Goal: Task Accomplishment & Management: Use online tool/utility

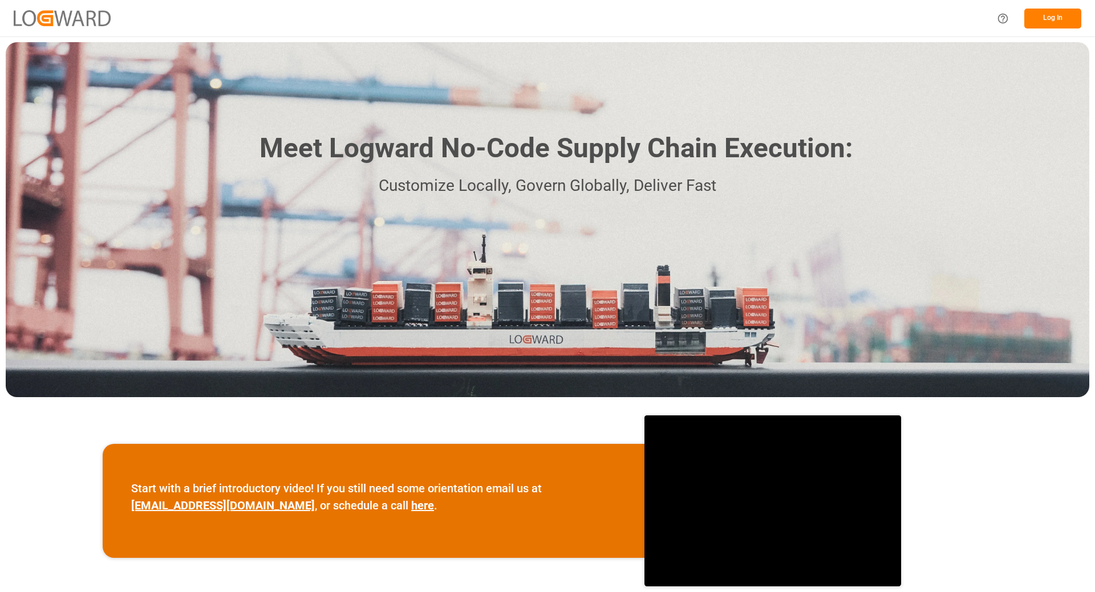
click at [1043, 22] on button "Log In" at bounding box center [1052, 19] width 57 height 20
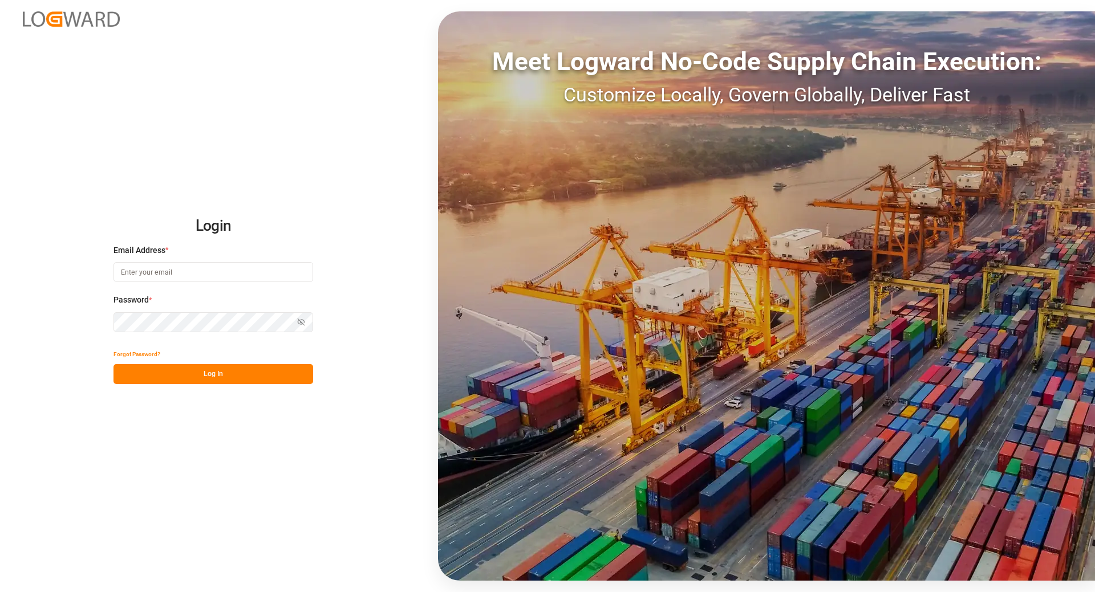
type input "[EMAIL_ADDRESS][DOMAIN_NAME]"
click at [186, 385] on div "Login Email Address * [EMAIL_ADDRESS][DOMAIN_NAME] Password * Show password For…" at bounding box center [547, 296] width 1095 height 592
click at [188, 378] on button "Log In" at bounding box center [213, 374] width 200 height 20
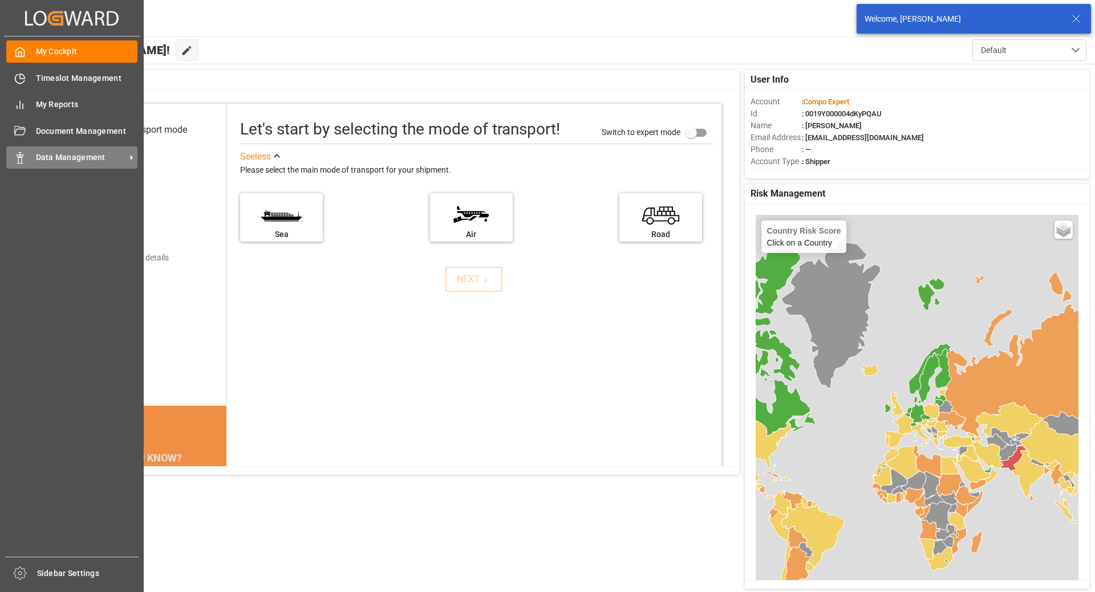
click at [24, 158] on icon at bounding box center [19, 157] width 11 height 11
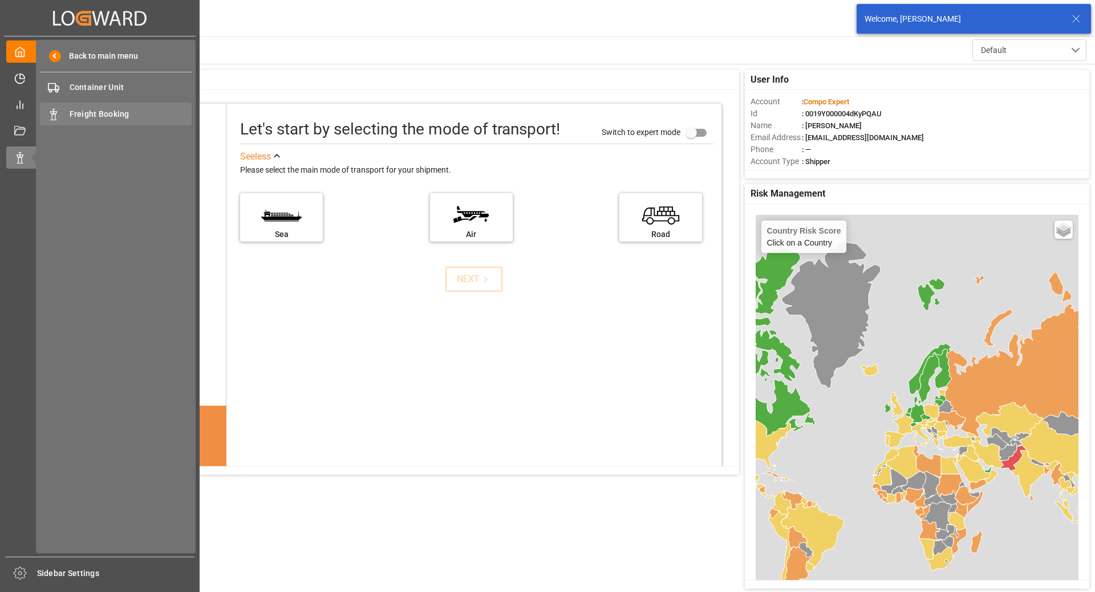
click at [83, 114] on span "Freight Booking" at bounding box center [131, 114] width 123 height 12
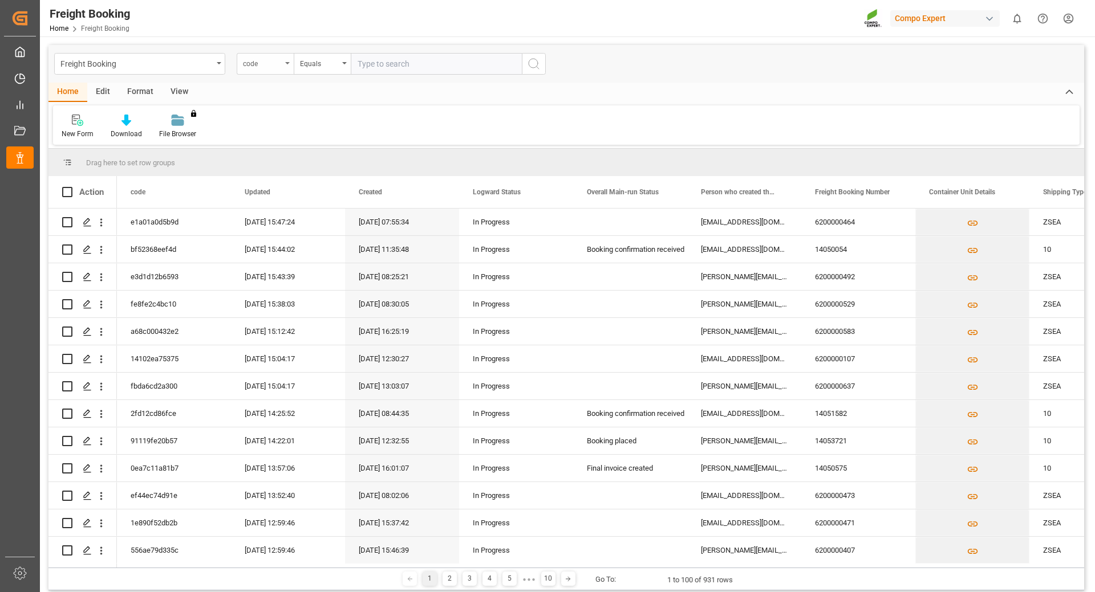
click at [286, 64] on div "code" at bounding box center [265, 64] width 57 height 22
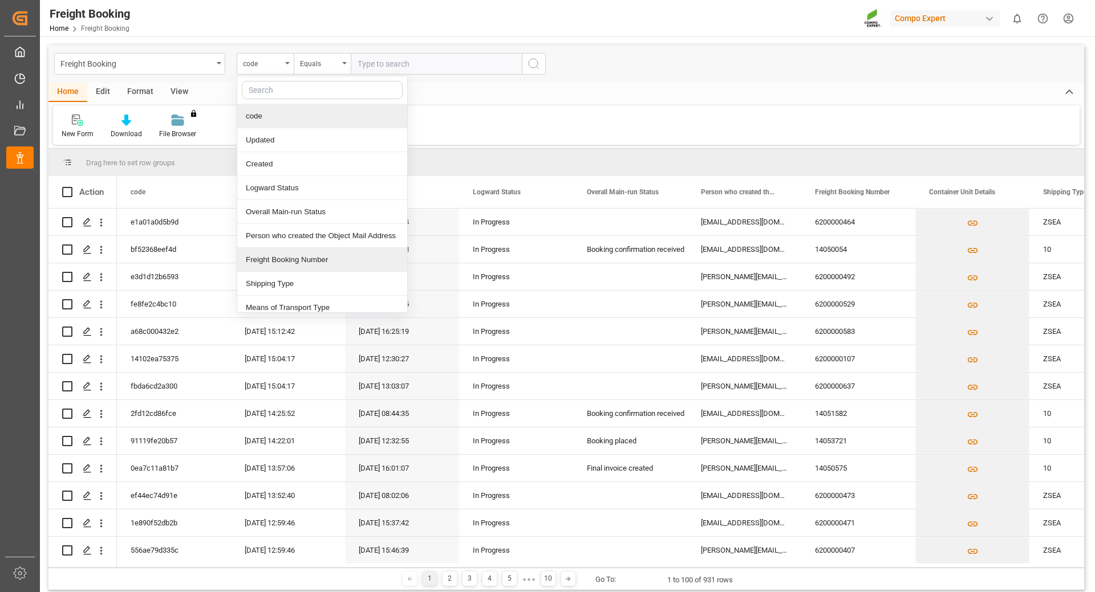
click at [279, 259] on div "Freight Booking Number" at bounding box center [322, 260] width 170 height 24
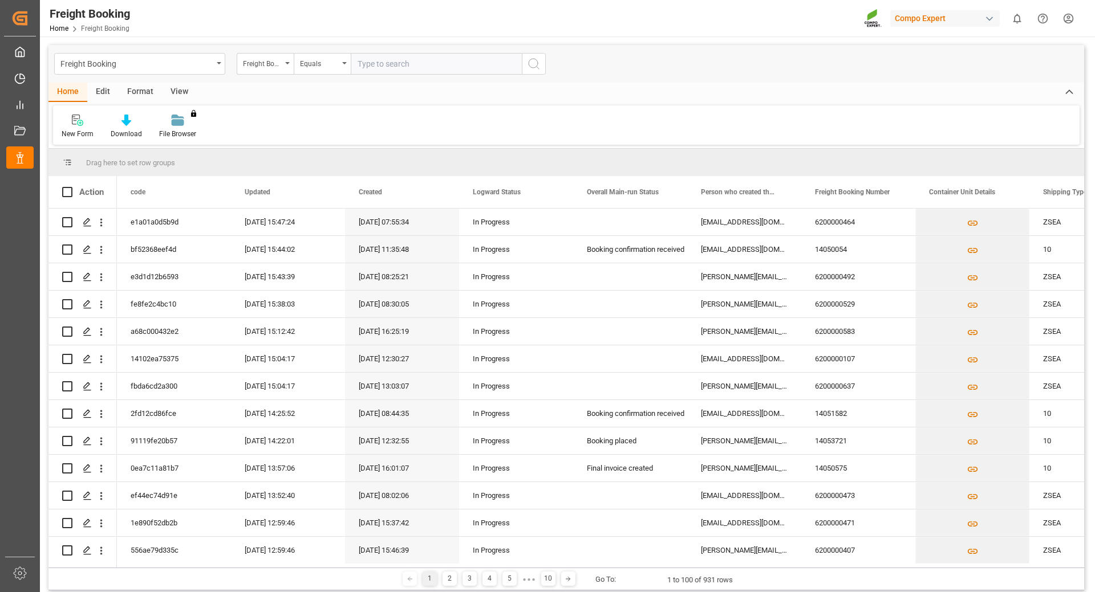
click at [391, 67] on input "text" at bounding box center [436, 64] width 171 height 22
type input "6200000706"
click at [527, 65] on icon "search button" at bounding box center [534, 64] width 14 height 14
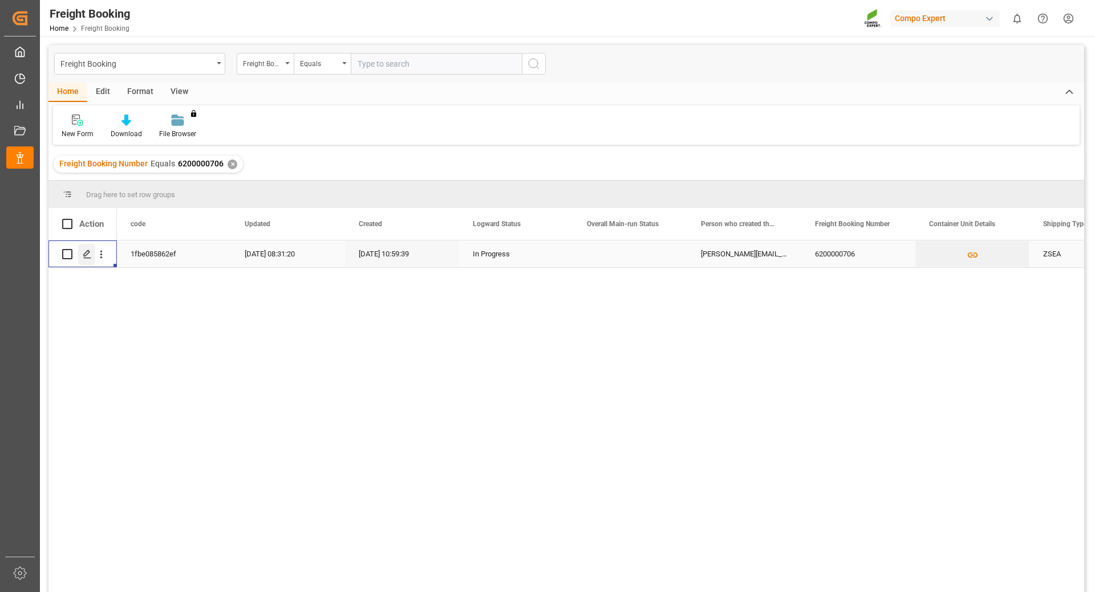
click at [90, 253] on polygon "Press SPACE to select this row." at bounding box center [87, 254] width 6 height 6
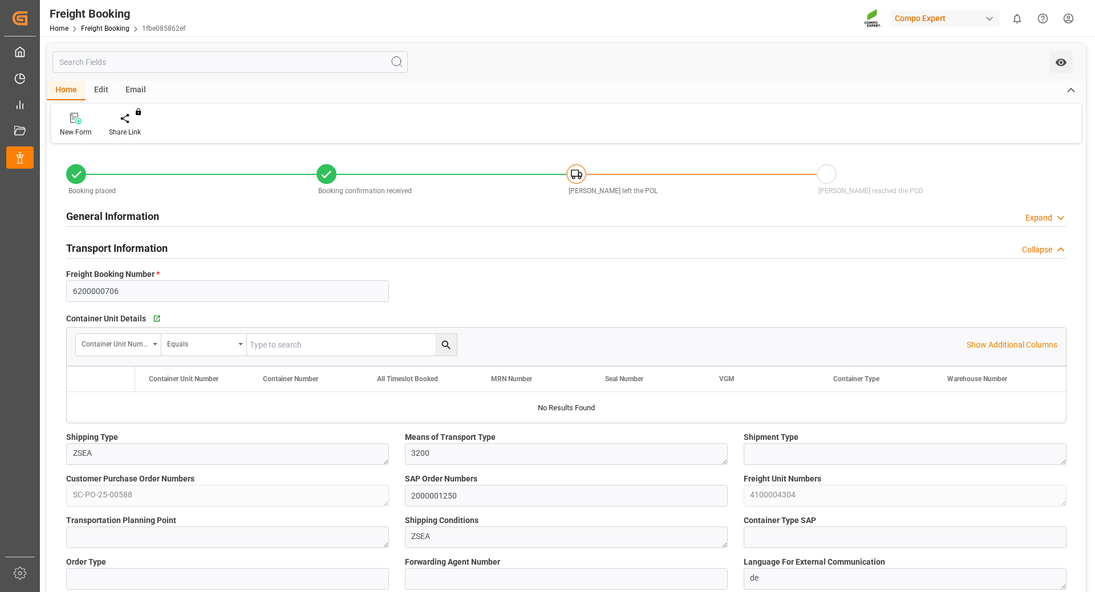
type input "9619426"
type input "NLRTM"
type input "EGEDK"
type input "0"
type input "26290.4"
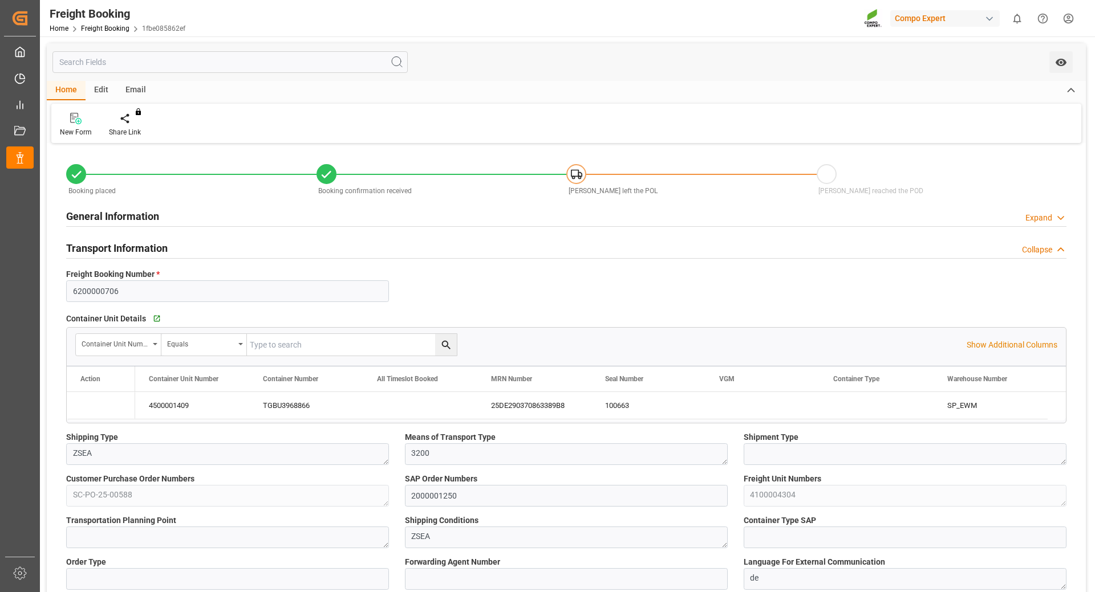
type input "[DATE] 01:00"
type input "[DATE] 02:00"
type input "[DATE] 10:59"
type input "[DATE] 11:05"
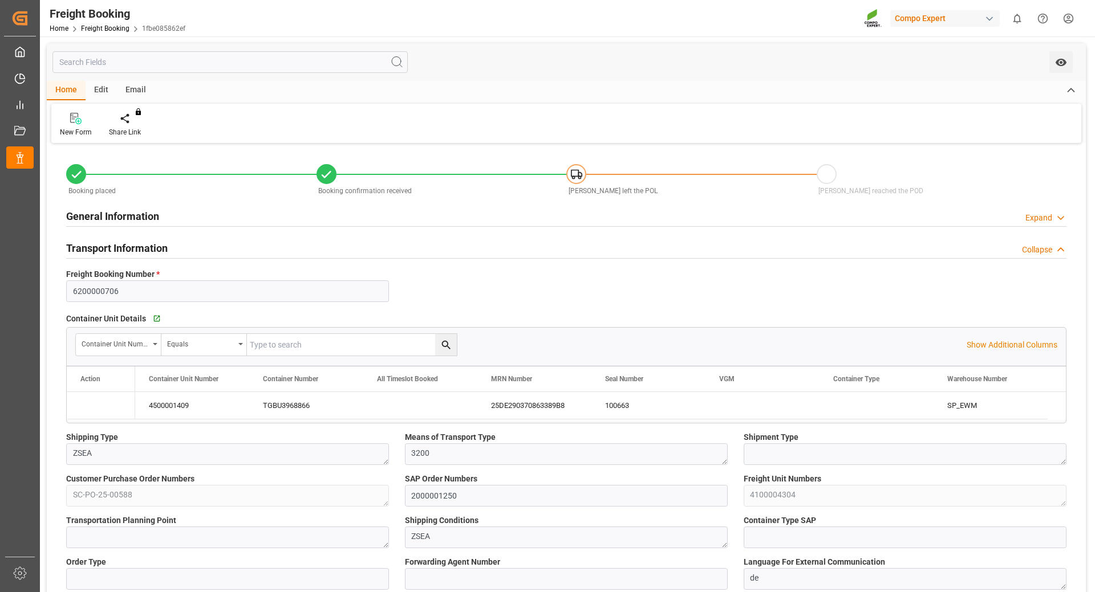
type input "[DATE] 11:05"
type input "[DATE] 11:04"
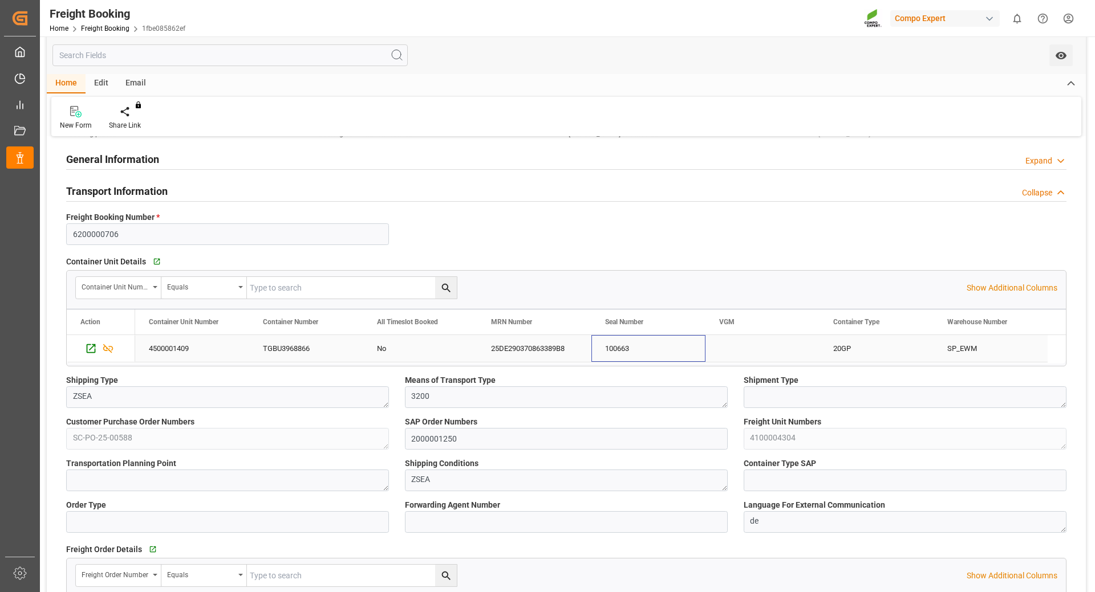
click at [605, 342] on div "100663" at bounding box center [648, 348] width 114 height 27
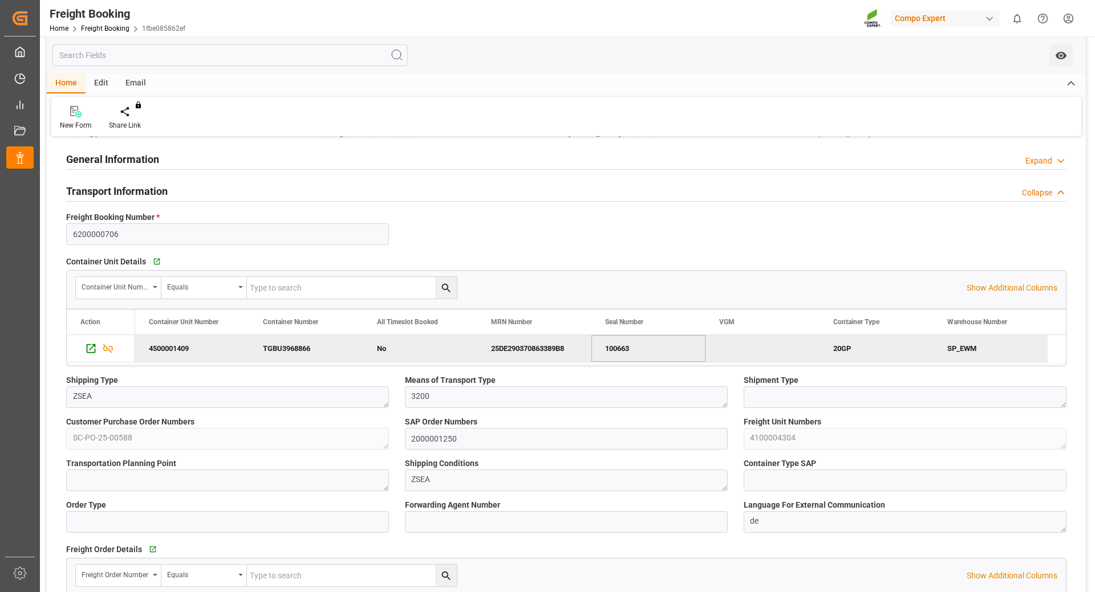
click at [499, 355] on div "25DE290370863389B8" at bounding box center [534, 348] width 114 height 27
click at [1068, 18] on html "Created by potrace 1.15, written by [PERSON_NAME] [DATE]-[DATE] Created by potr…" at bounding box center [547, 296] width 1095 height 592
click at [873, 170] on span "Logout" at bounding box center [869, 168] width 30 height 10
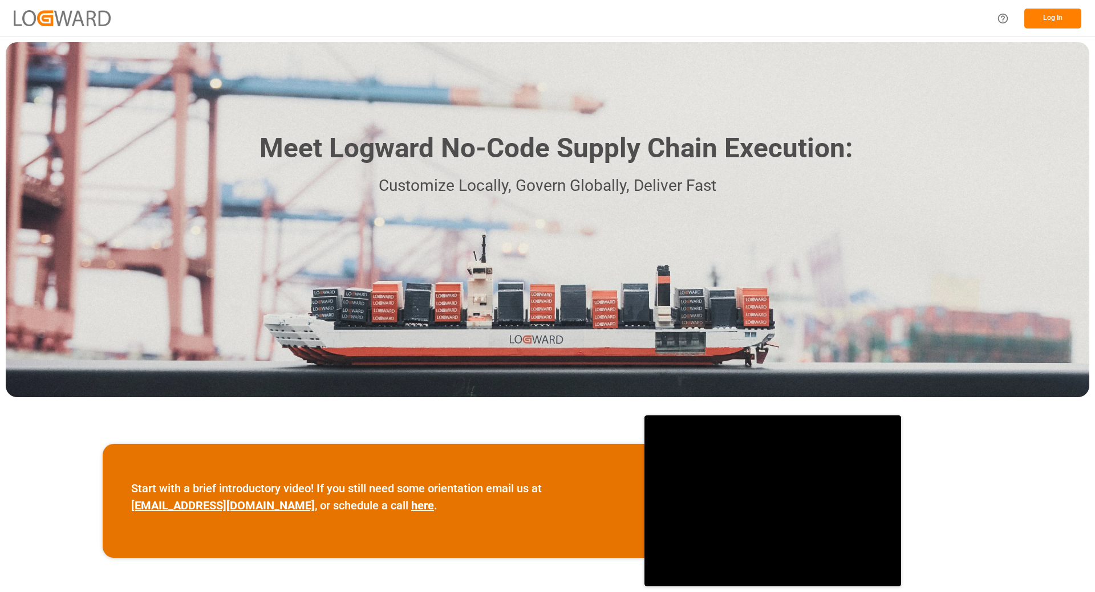
click at [1063, 22] on button "Log In" at bounding box center [1052, 19] width 57 height 20
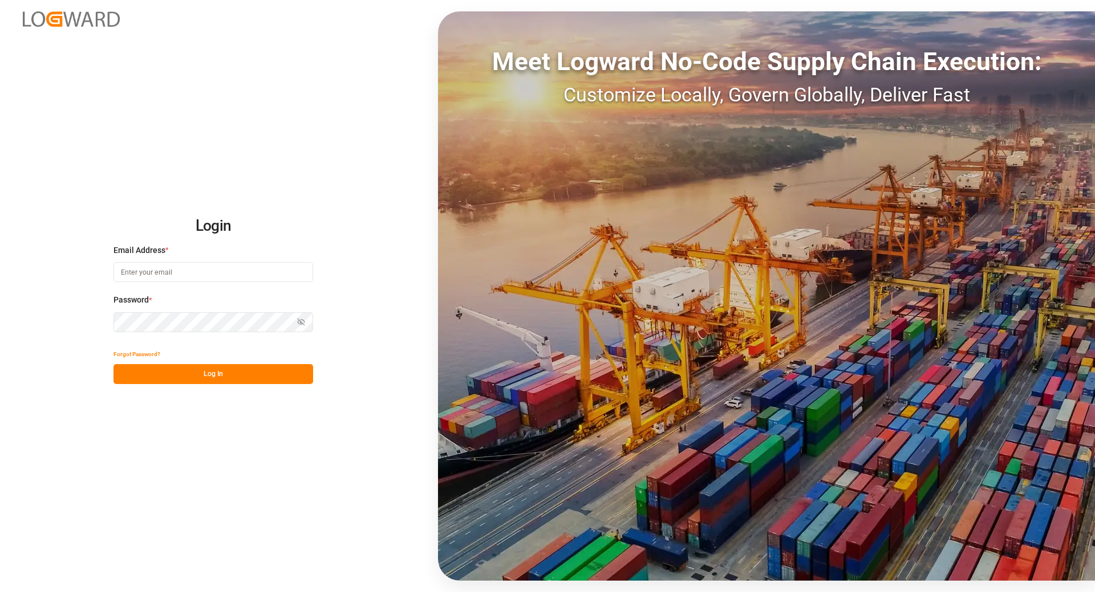
type input "[EMAIL_ADDRESS][DOMAIN_NAME]"
click at [174, 376] on button "Log In" at bounding box center [213, 374] width 200 height 20
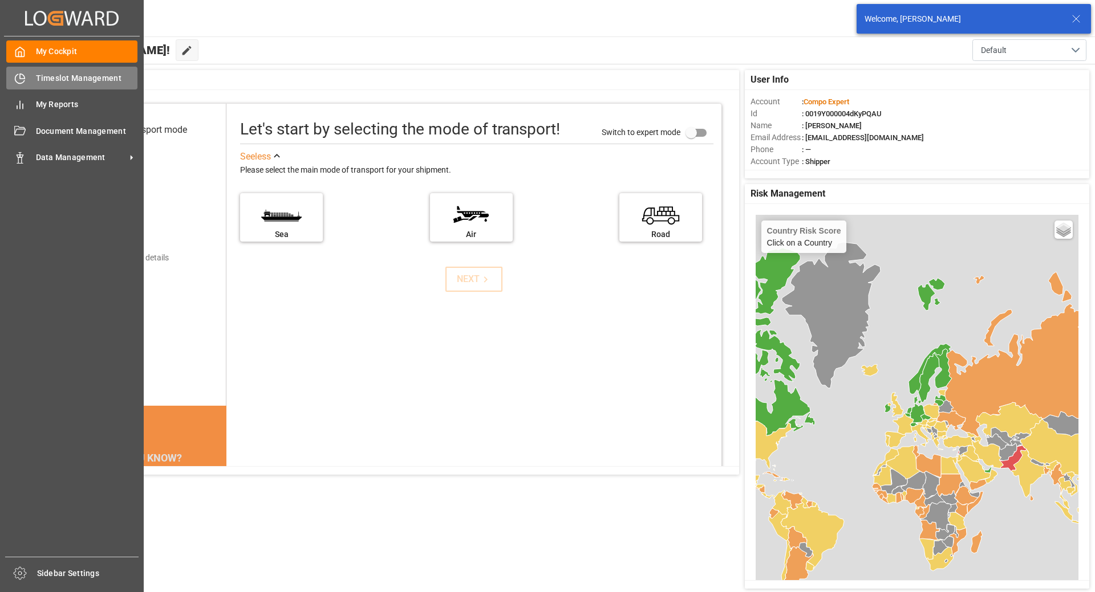
click at [35, 80] on div "Timeslot Management Timeslot Management" at bounding box center [71, 78] width 131 height 22
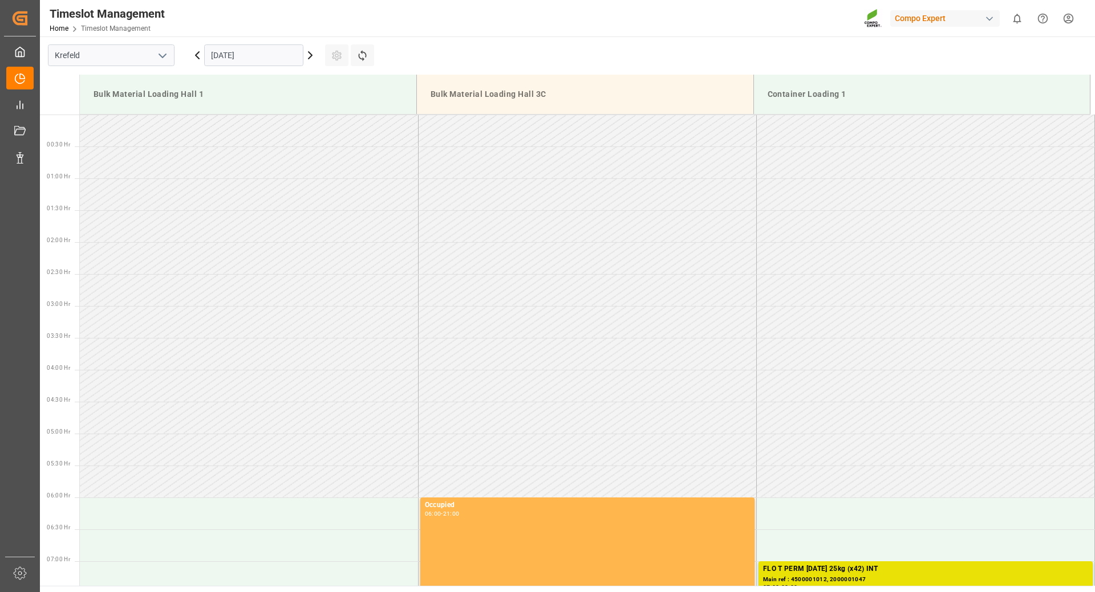
scroll to position [950, 0]
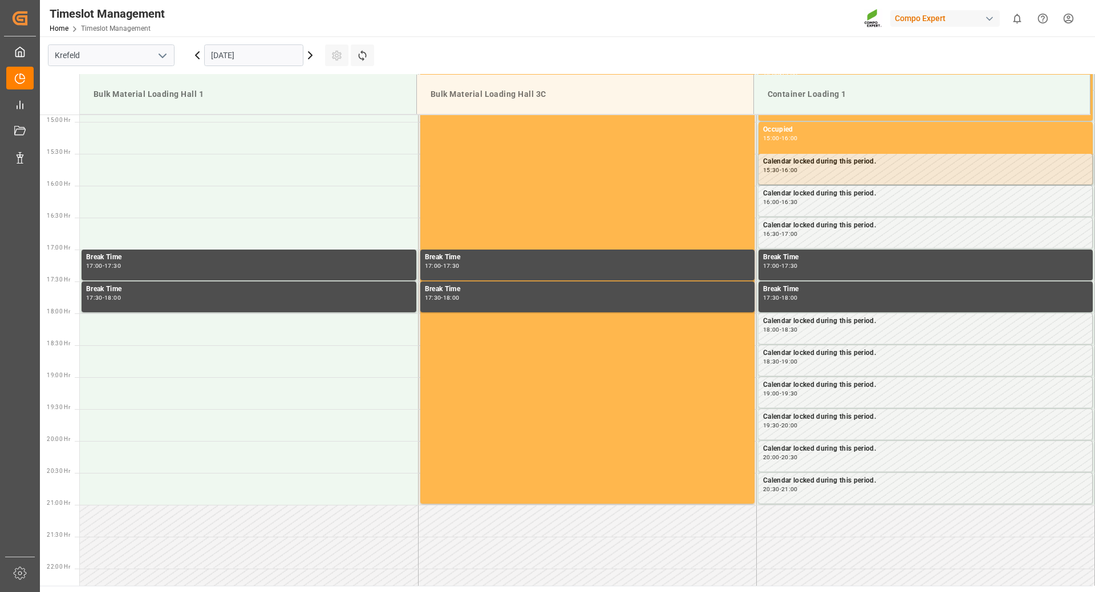
click at [308, 59] on icon at bounding box center [310, 55] width 14 height 14
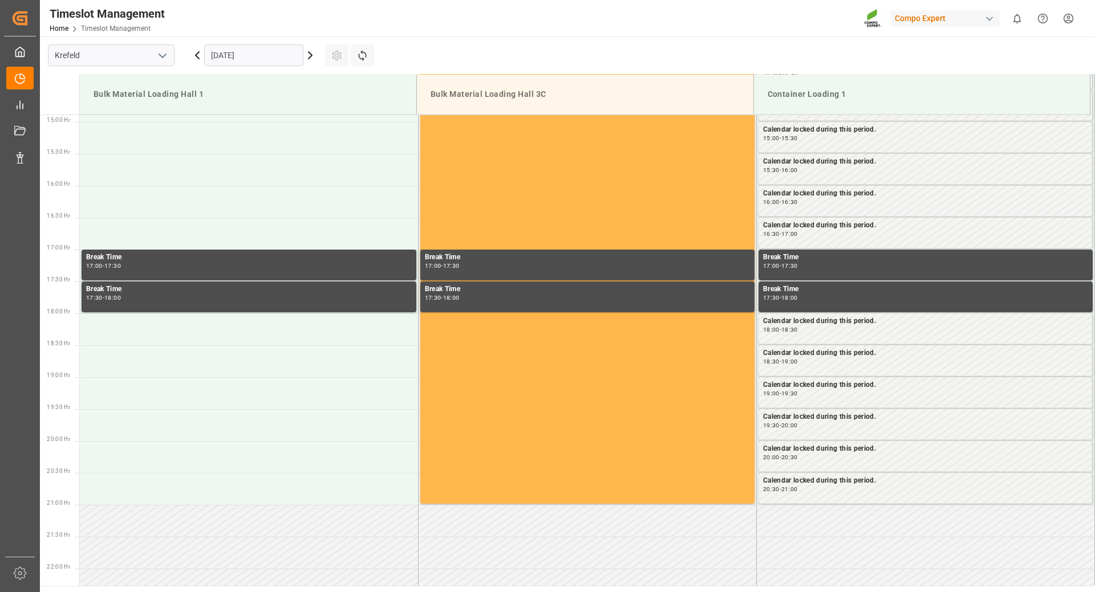
click at [258, 56] on input "14.10.2025" at bounding box center [253, 55] width 99 height 22
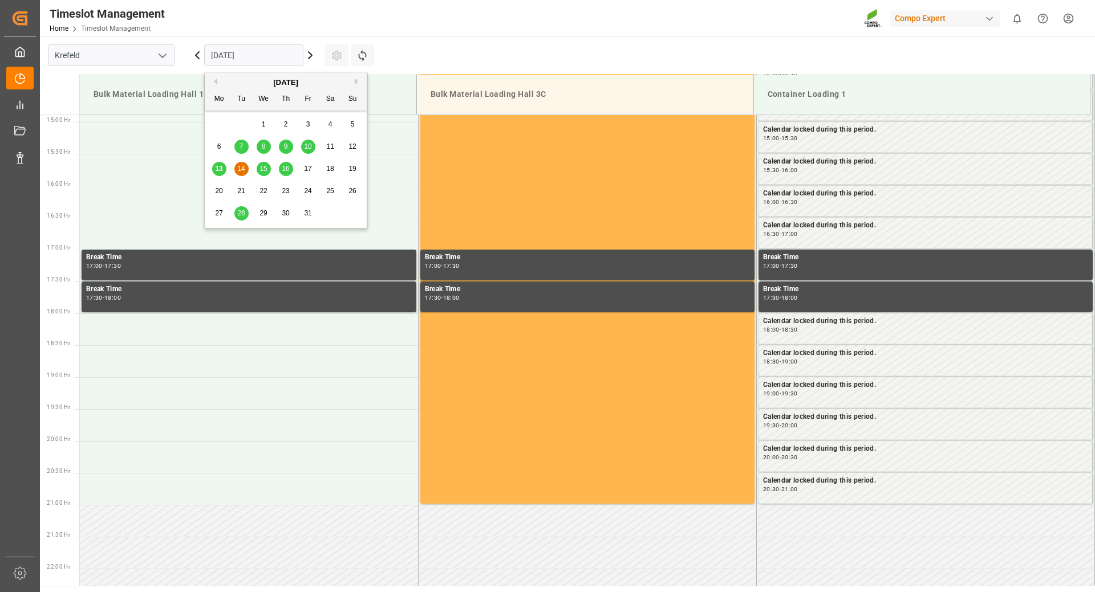
click at [219, 190] on span "20" at bounding box center [218, 191] width 7 height 8
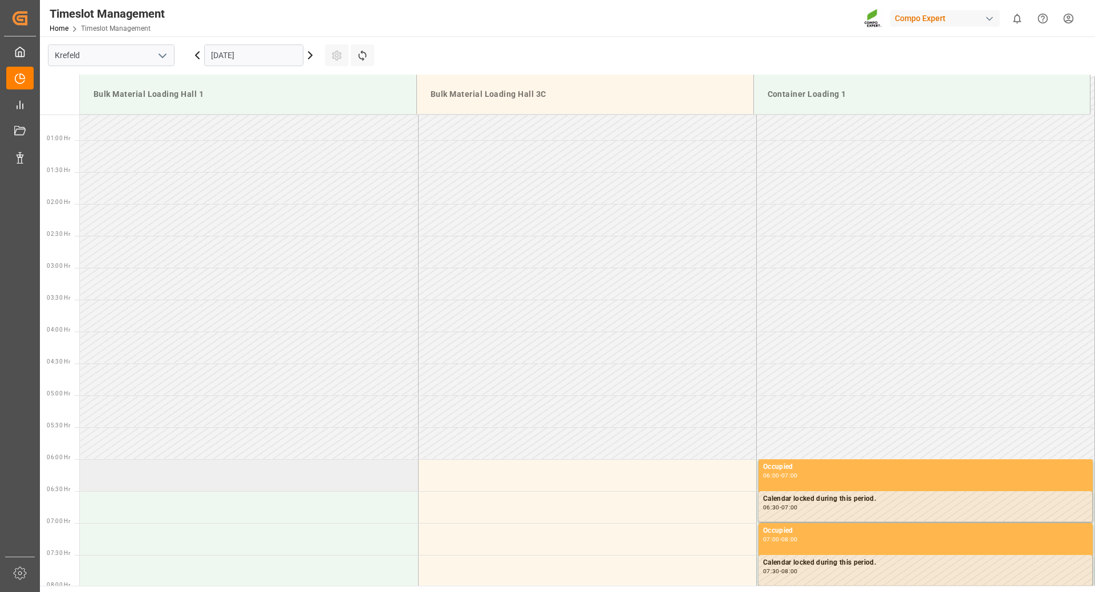
scroll to position [0, 0]
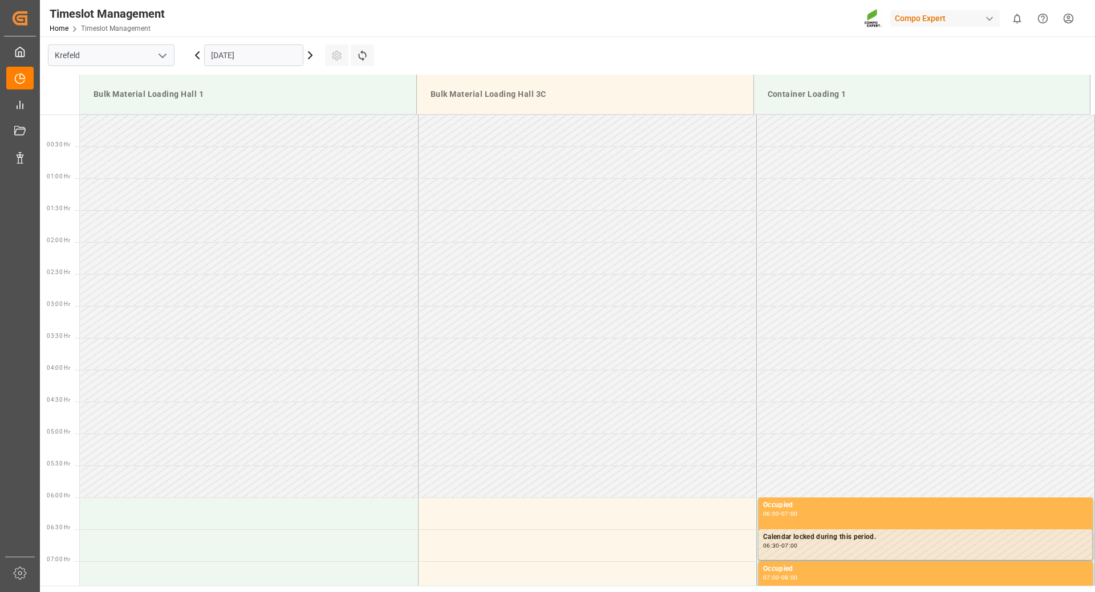
click at [313, 54] on icon at bounding box center [310, 55] width 14 height 14
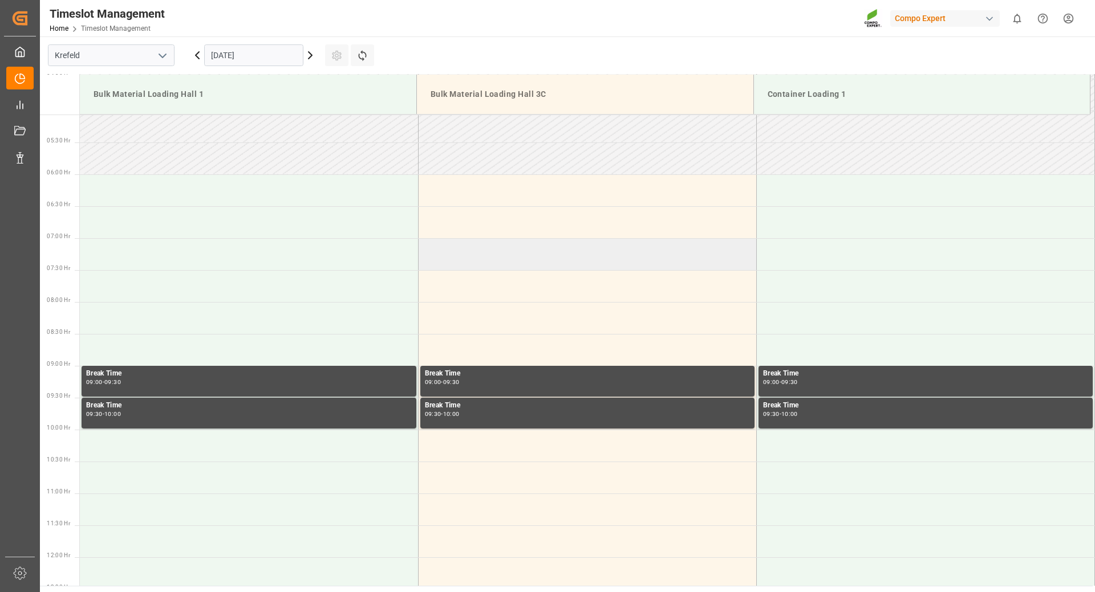
scroll to position [38, 0]
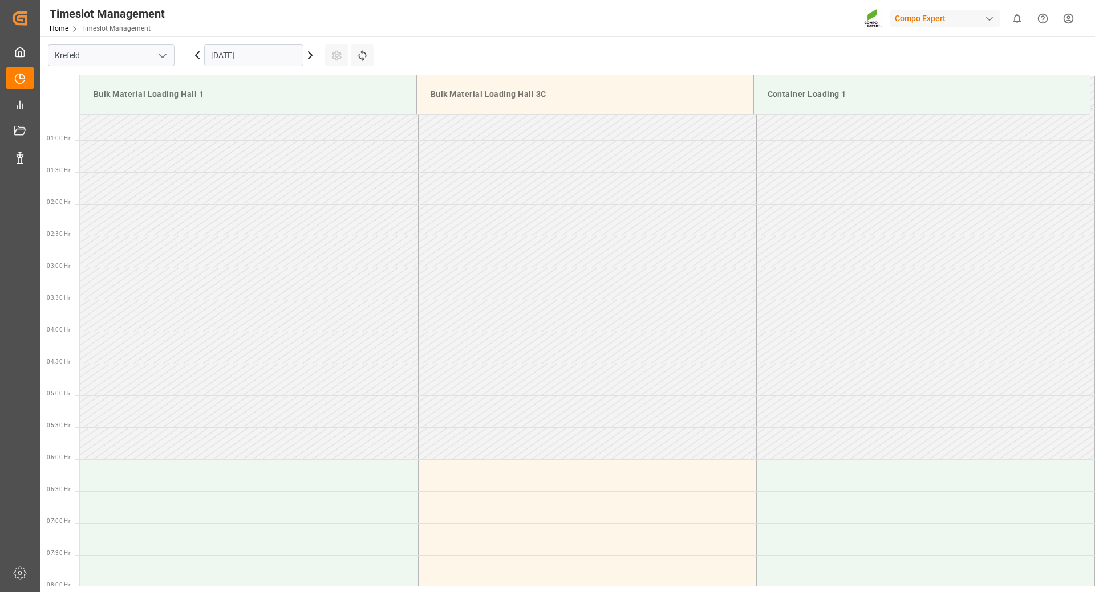
click at [310, 54] on icon at bounding box center [309, 55] width 3 height 7
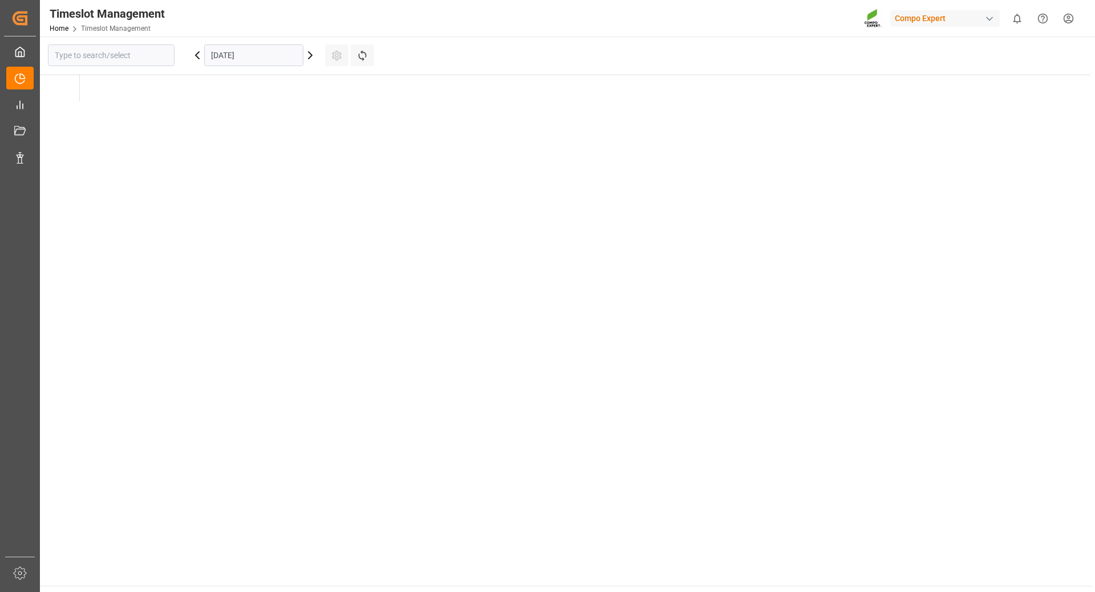
type input "Krefeld"
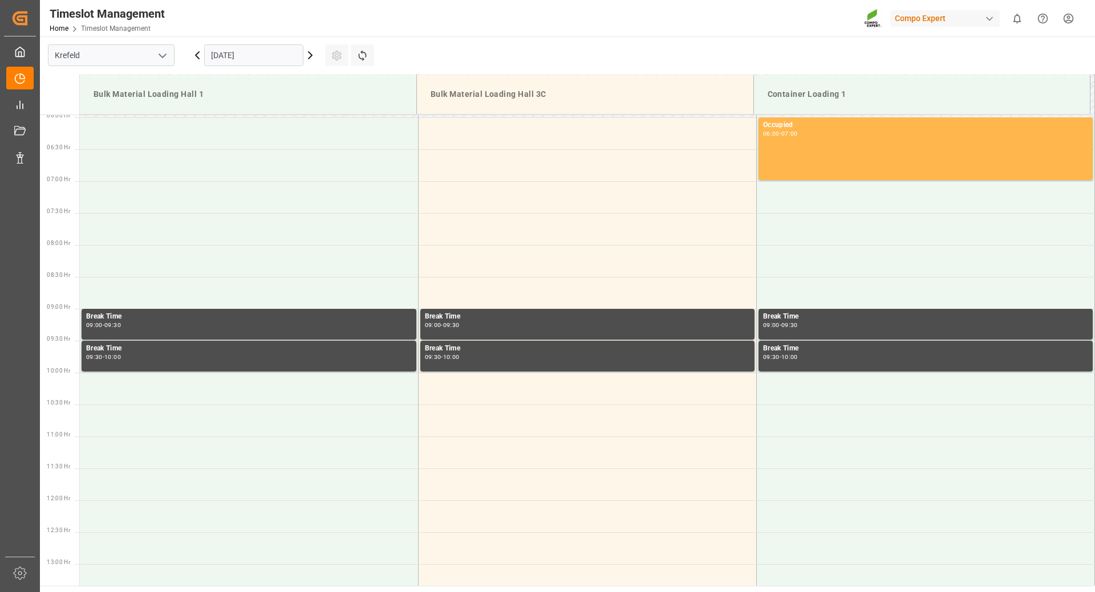
scroll to position [209, 0]
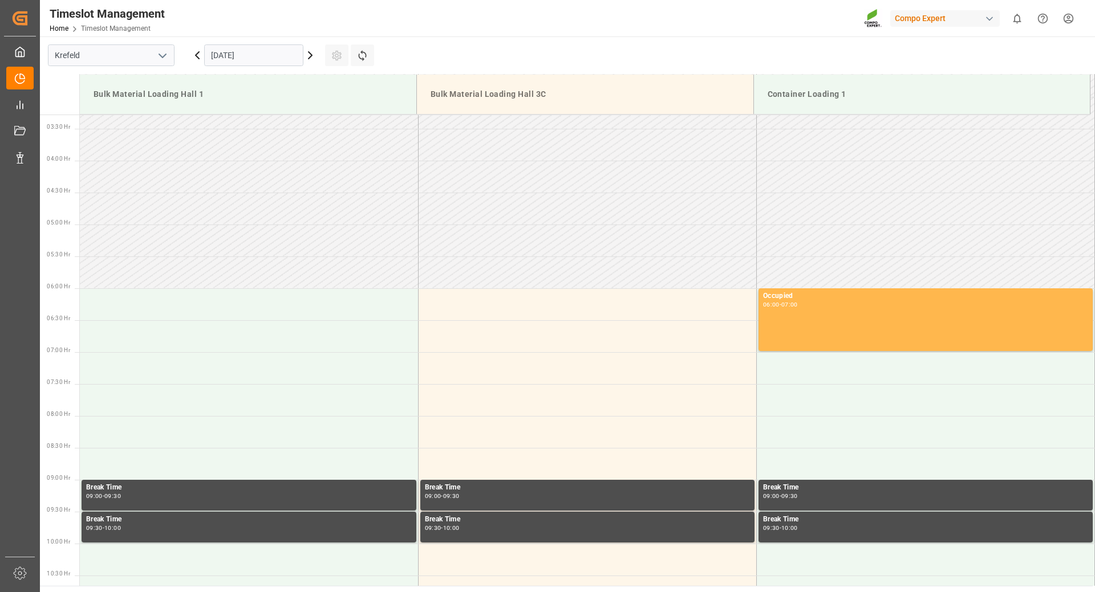
click at [311, 53] on icon at bounding box center [310, 55] width 14 height 14
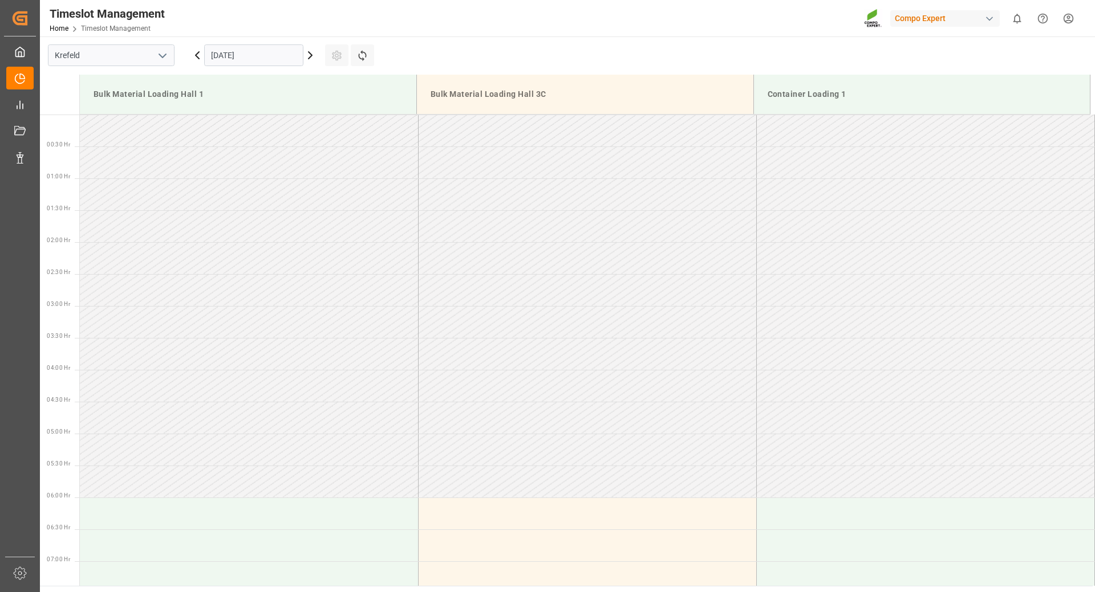
scroll to position [950, 0]
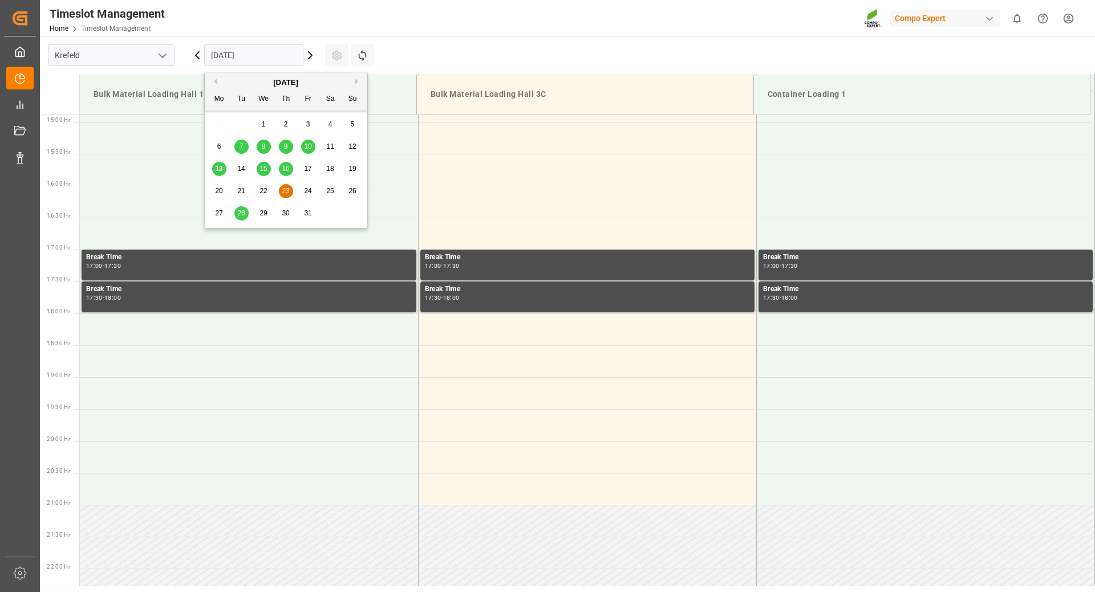
click at [273, 60] on input "23.10.2025" at bounding box center [253, 55] width 99 height 22
click at [216, 216] on span "27" at bounding box center [218, 213] width 7 height 8
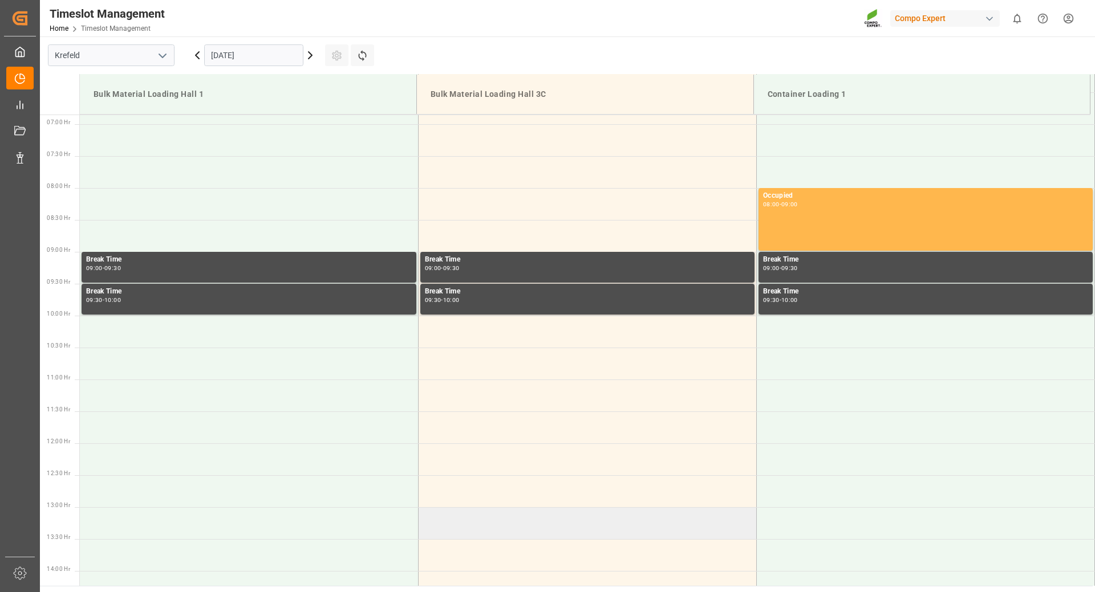
scroll to position [209, 0]
